Goal: Information Seeking & Learning: Learn about a topic

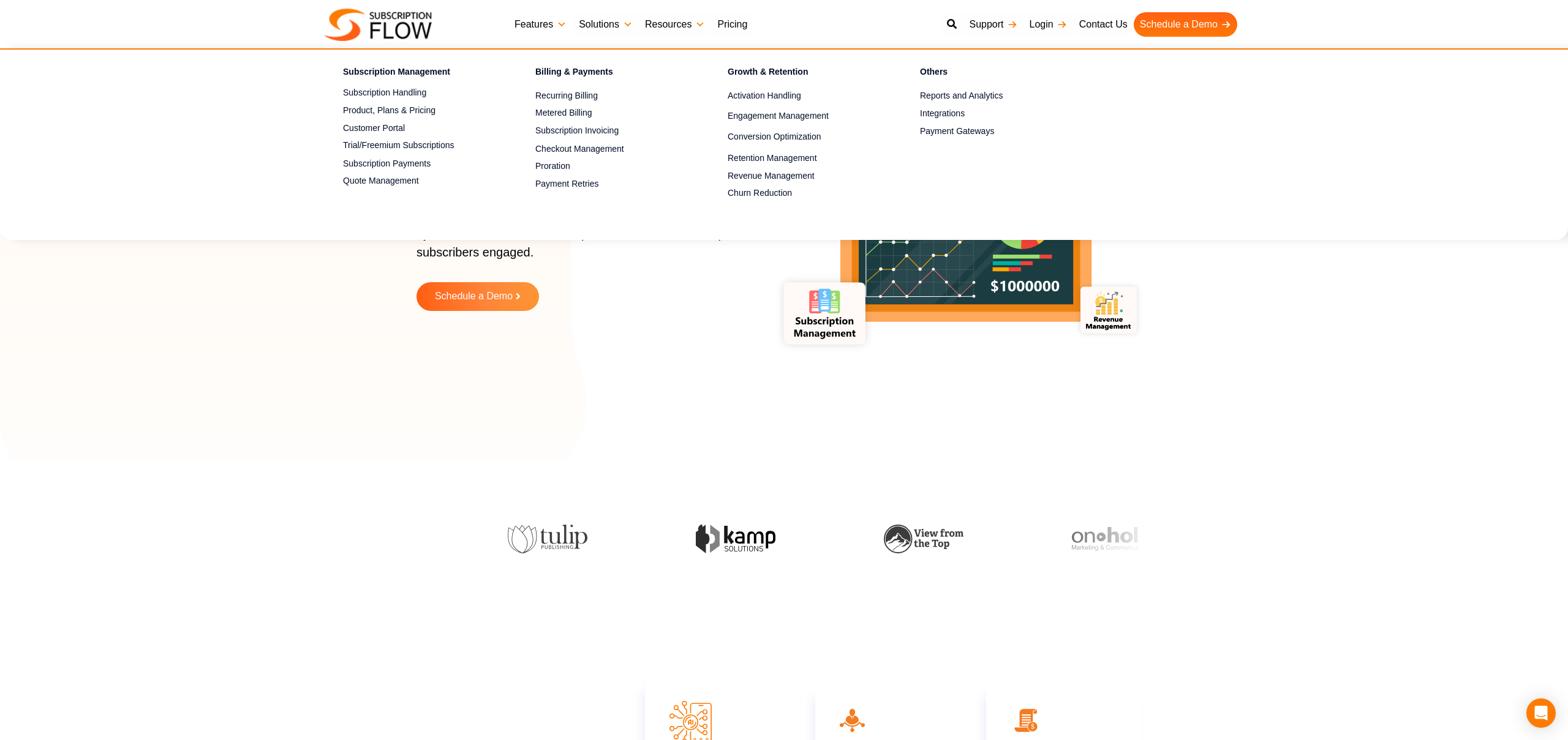
click at [559, 18] on link "Features" at bounding box center [540, 24] width 64 height 24
click at [422, 93] on link "Subscription Handling" at bounding box center [418, 93] width 149 height 15
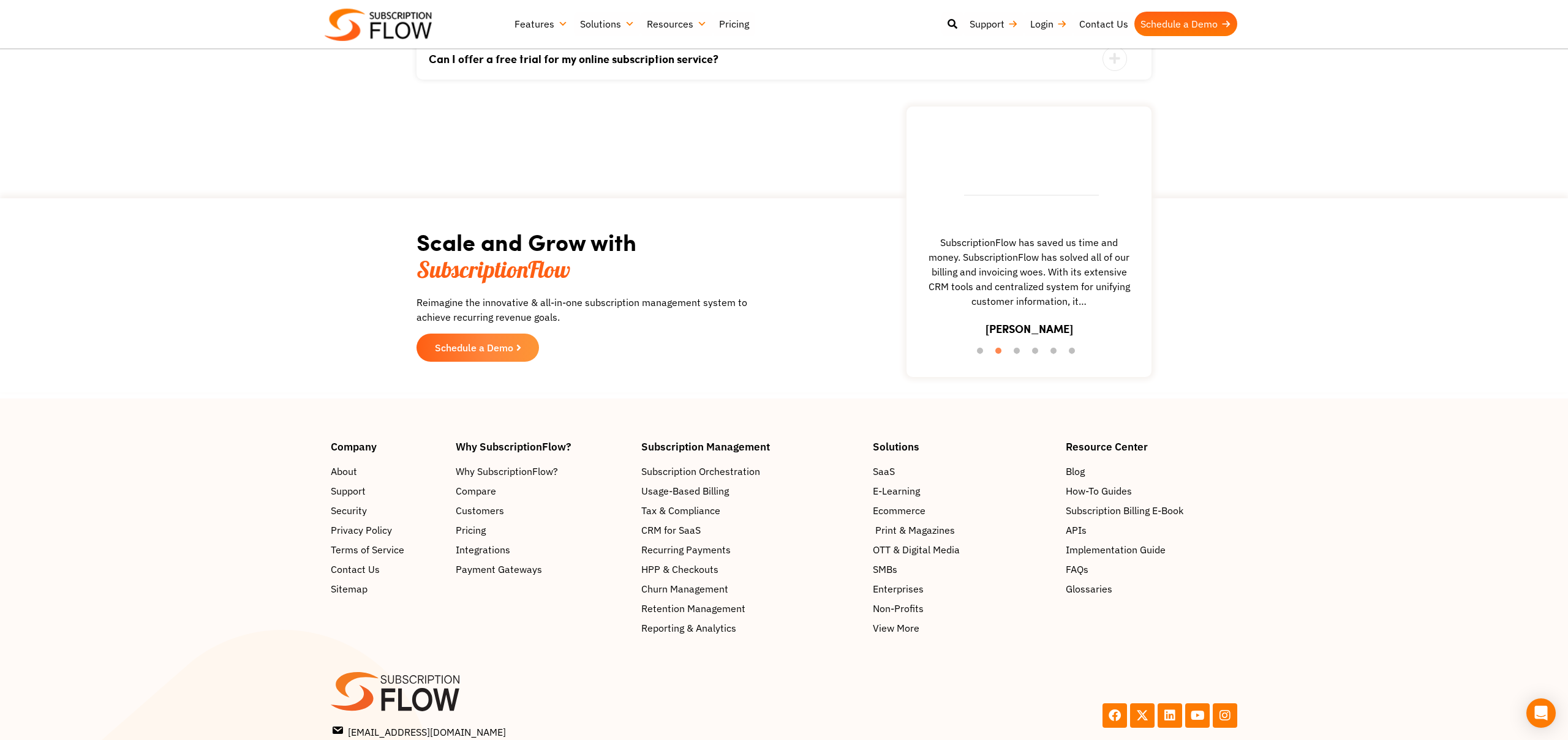
scroll to position [2878, 0]
click at [929, 534] on span "Print & Magazines" at bounding box center [914, 532] width 80 height 15
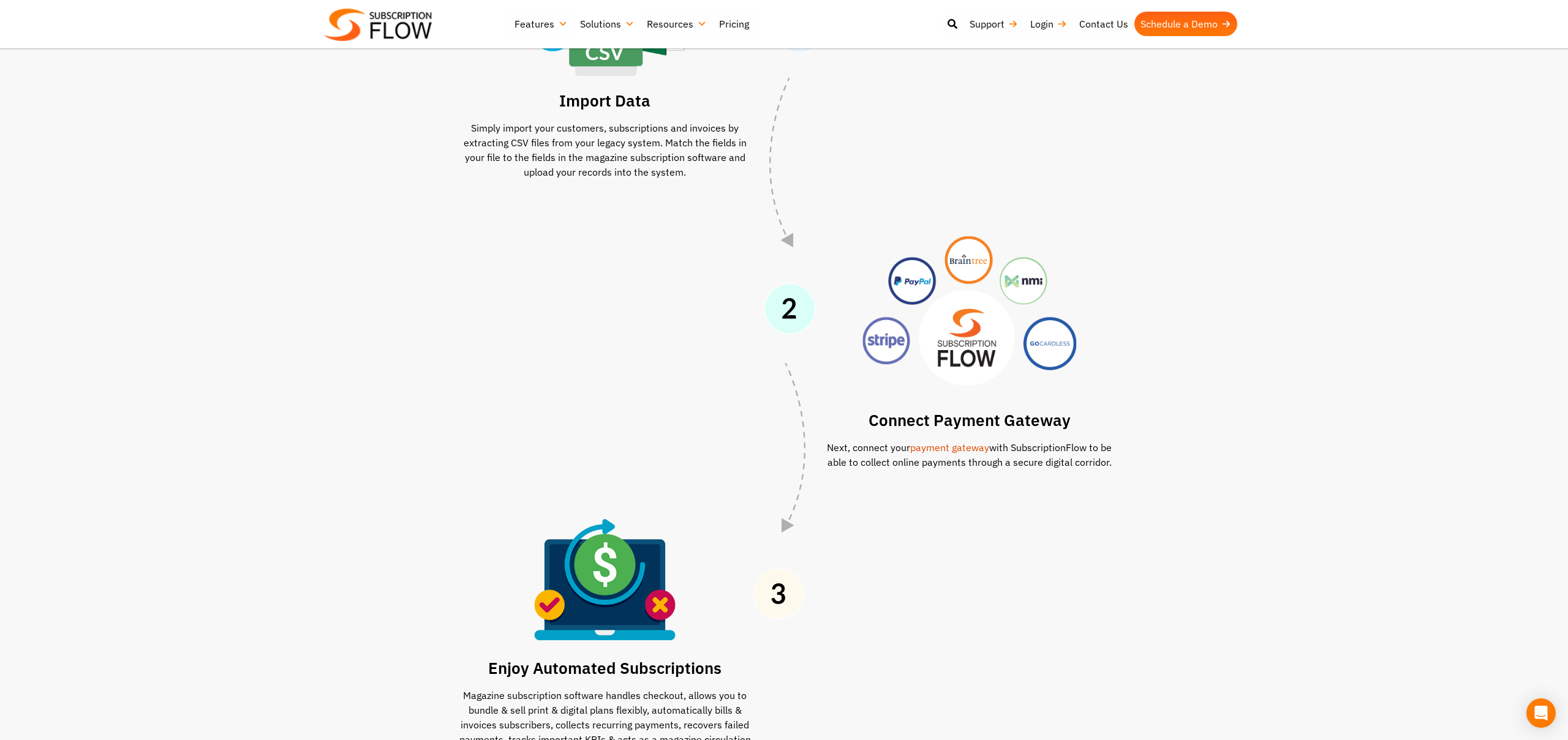
scroll to position [845, 0]
